Goal: Information Seeking & Learning: Find contact information

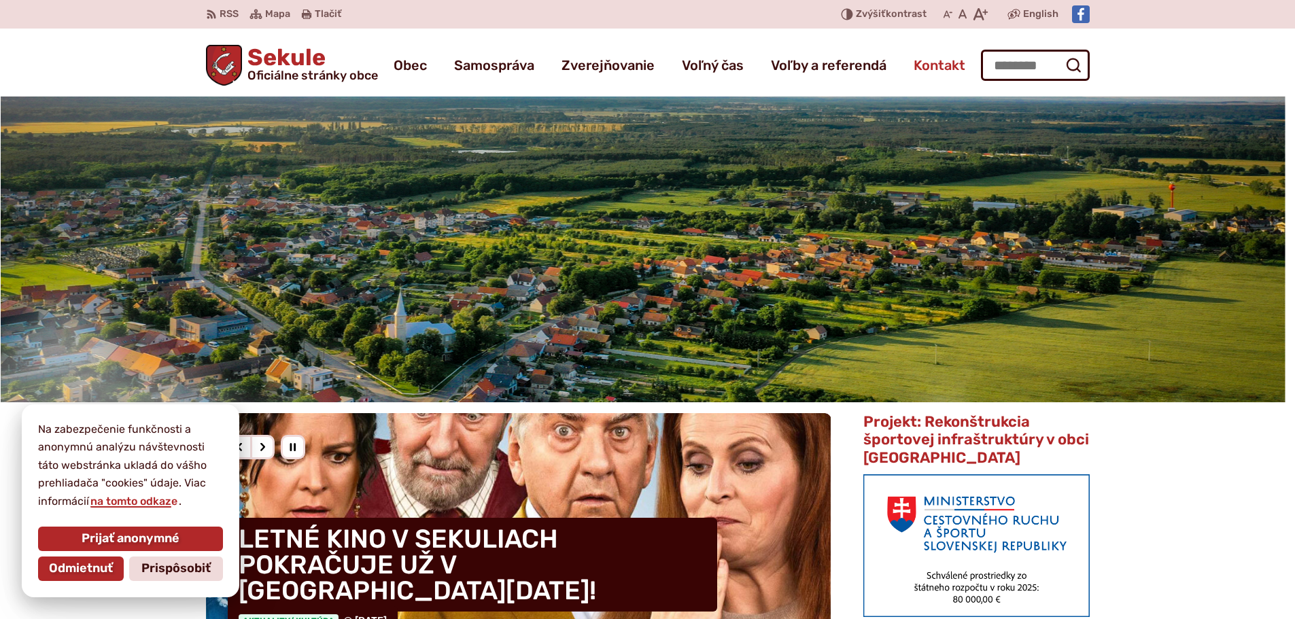
click at [938, 67] on span "Kontakt" at bounding box center [940, 65] width 52 height 38
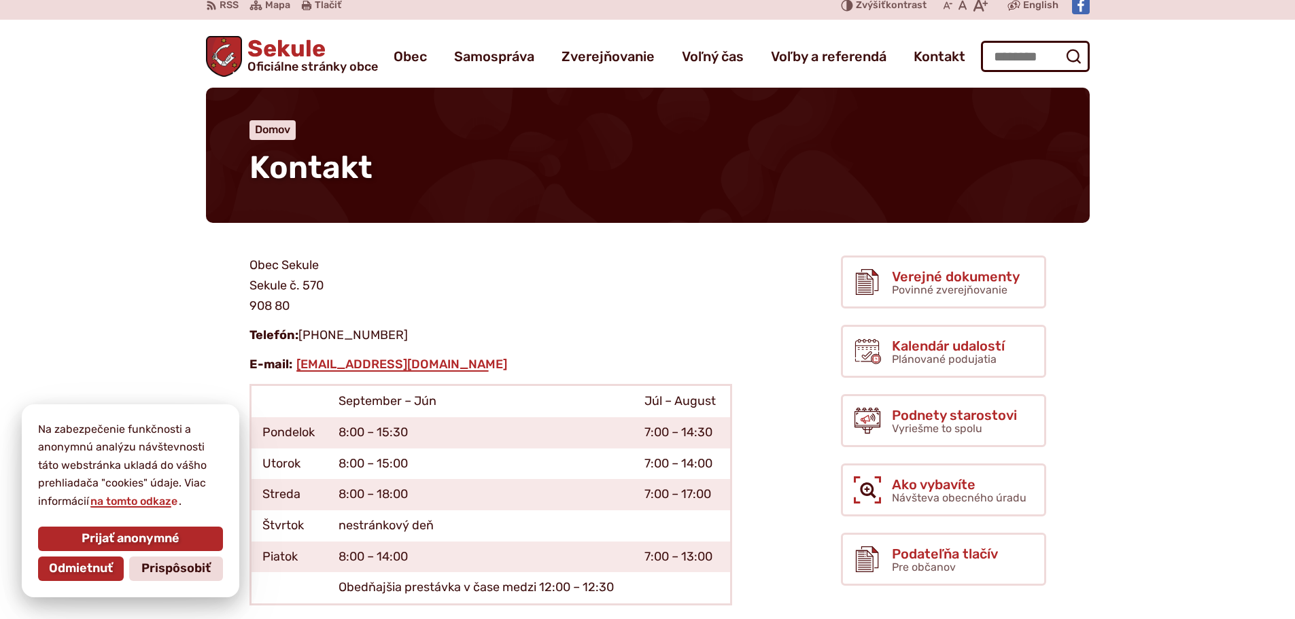
scroll to position [68, 0]
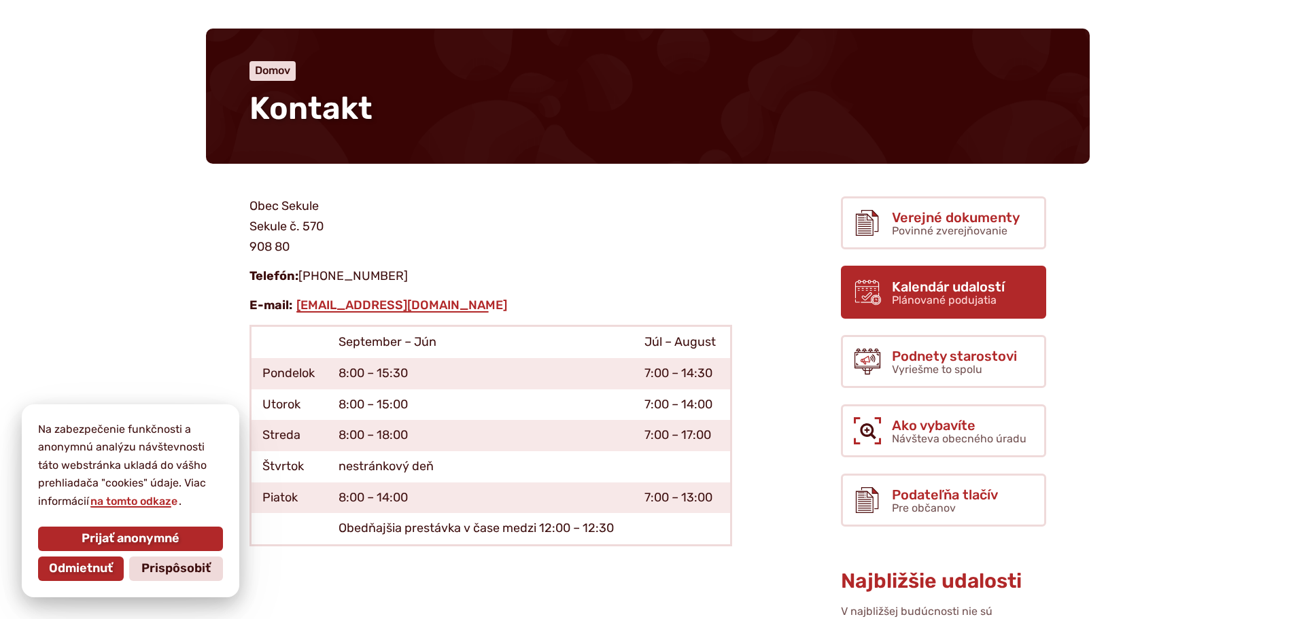
drag, startPoint x: 710, startPoint y: 211, endPoint x: 1033, endPoint y: 290, distance: 332.2
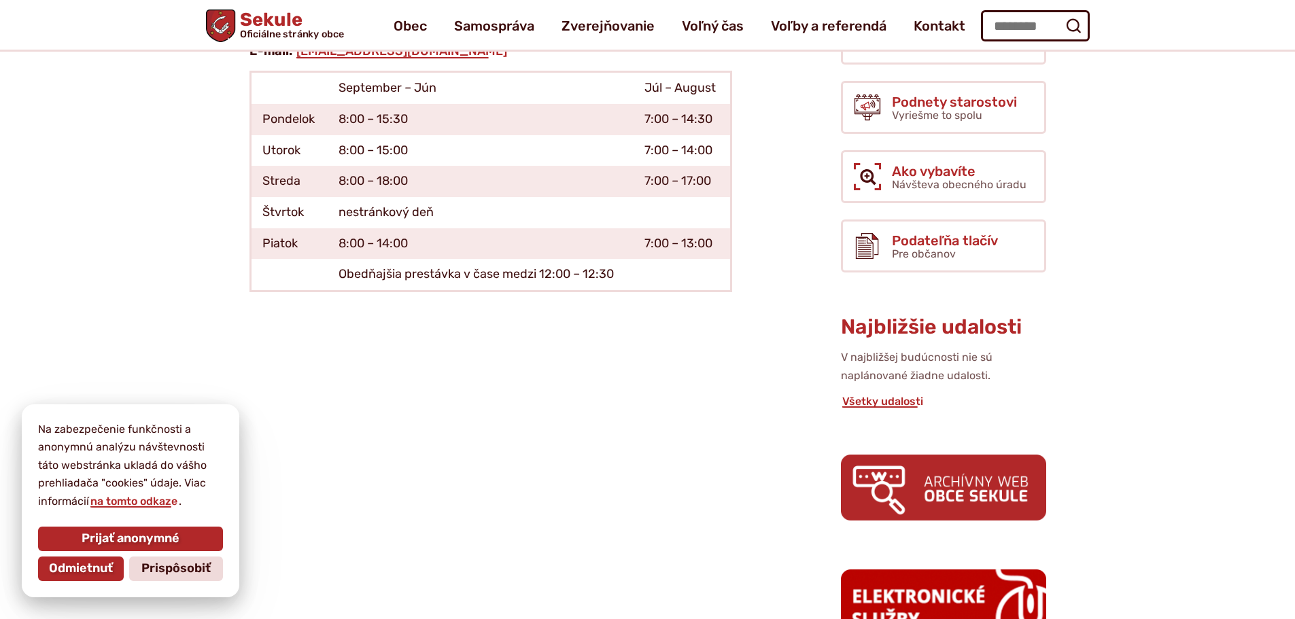
scroll to position [136, 0]
